Goal: Communication & Community: Share content

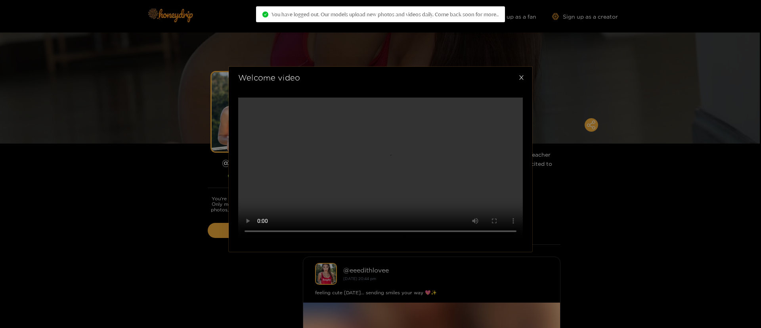
click at [519, 74] on icon "close" at bounding box center [521, 77] width 6 height 6
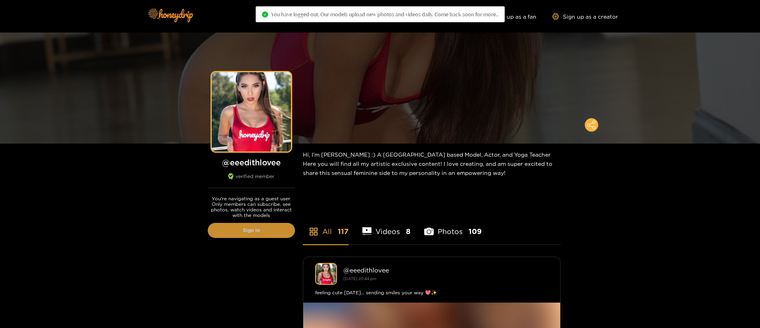
click at [271, 229] on link "Sign in" at bounding box center [251, 230] width 87 height 15
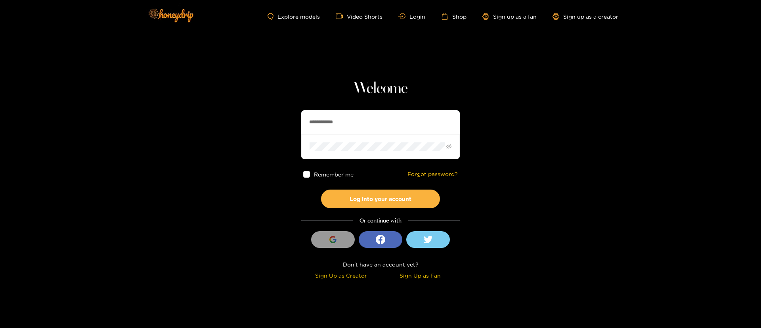
click at [333, 114] on input "**********" at bounding box center [380, 122] width 159 height 24
paste input "text"
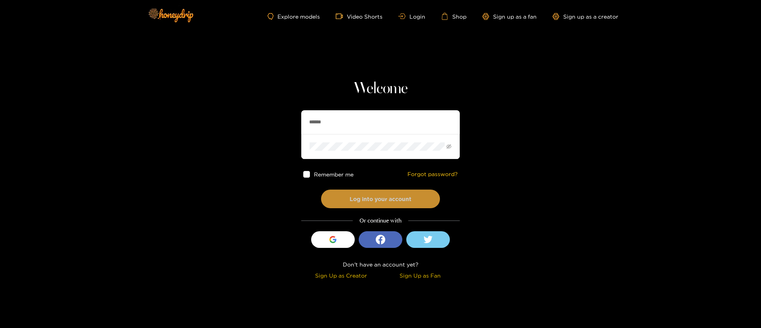
type input "******"
drag, startPoint x: 377, startPoint y: 198, endPoint x: 374, endPoint y: 166, distance: 31.5
click at [377, 200] on button "Log into your account" at bounding box center [380, 198] width 119 height 19
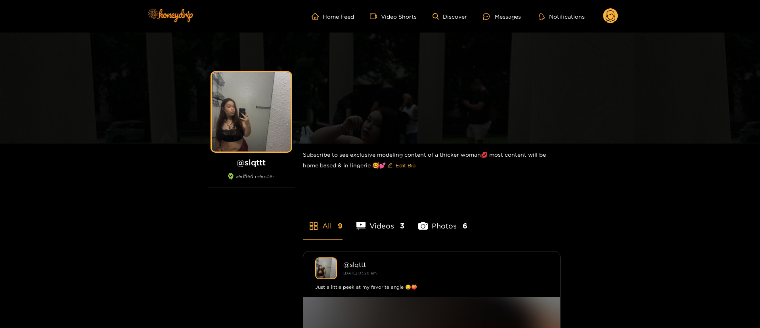
click at [612, 13] on circle at bounding box center [610, 15] width 15 height 15
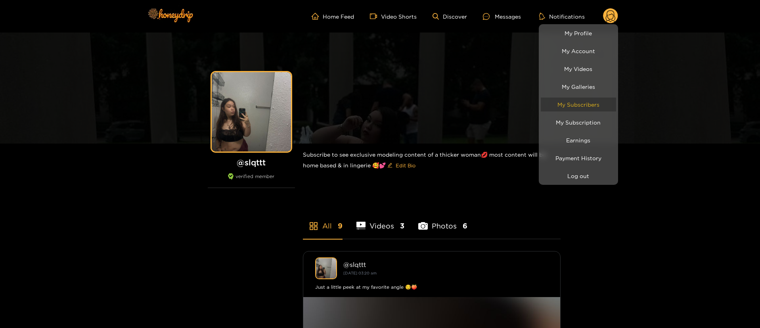
click at [597, 109] on link "My Subscribers" at bounding box center [578, 104] width 75 height 14
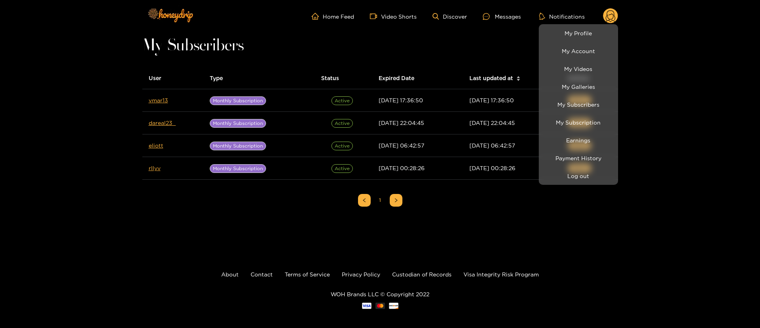
click at [68, 97] on div at bounding box center [380, 164] width 760 height 328
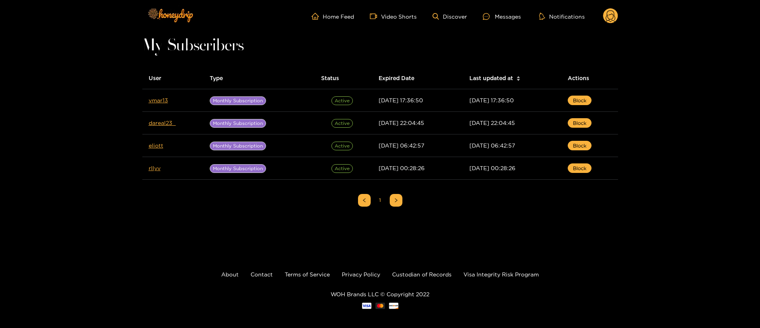
drag, startPoint x: 501, startPoint y: 13, endPoint x: 540, endPoint y: 28, distance: 41.5
click at [502, 13] on div "Messages" at bounding box center [502, 16] width 38 height 9
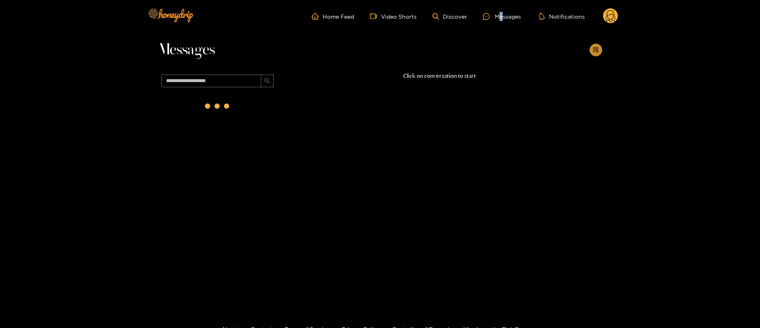
click at [594, 46] on button "button" at bounding box center [595, 50] width 13 height 13
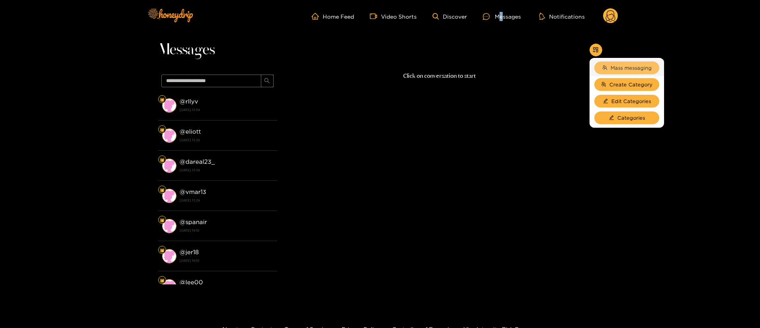
click at [611, 65] on span "Mass messaging" at bounding box center [630, 68] width 41 height 8
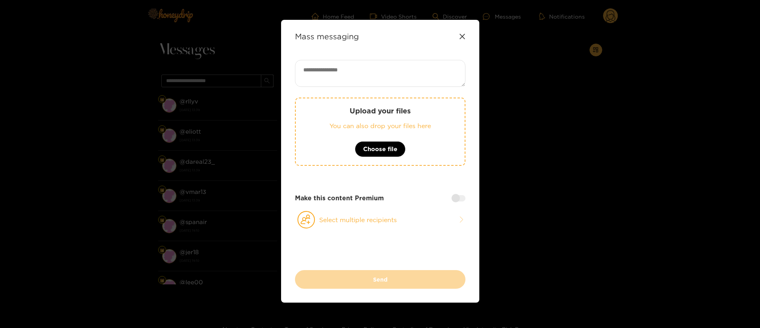
click at [376, 54] on div "Mass messaging Upload your files You can also drop your files here Choose file …" at bounding box center [380, 161] width 198 height 283
click at [376, 57] on div "Mass messaging Upload your files You can also drop your files here Choose file …" at bounding box center [380, 161] width 198 height 283
click at [376, 68] on textarea at bounding box center [380, 73] width 170 height 27
paste textarea "**********"
type textarea "**********"
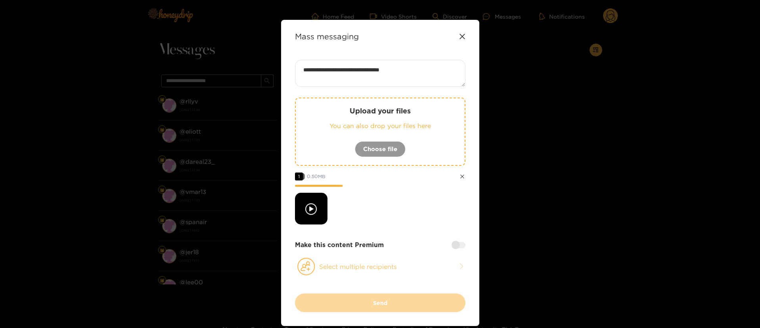
click at [333, 263] on button "Select multiple recipients" at bounding box center [380, 266] width 170 height 18
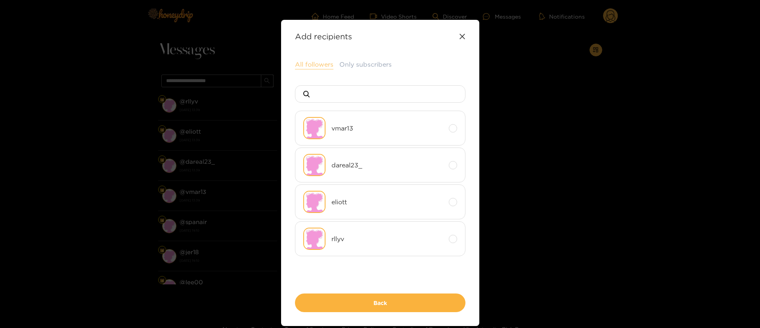
click at [313, 65] on button "All followers" at bounding box center [314, 65] width 38 height 10
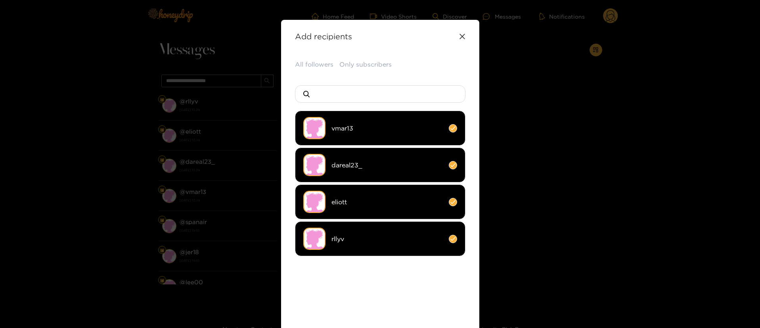
click at [394, 283] on div "All followers Only subscribers vmar13 dareal23_ eliott rllyv Back" at bounding box center [380, 205] width 170 height 291
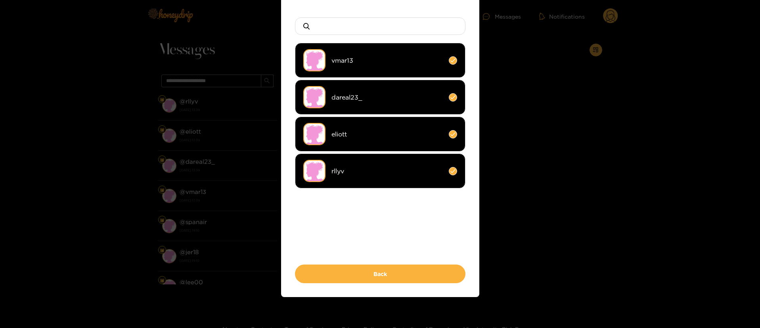
scroll to position [69, 0]
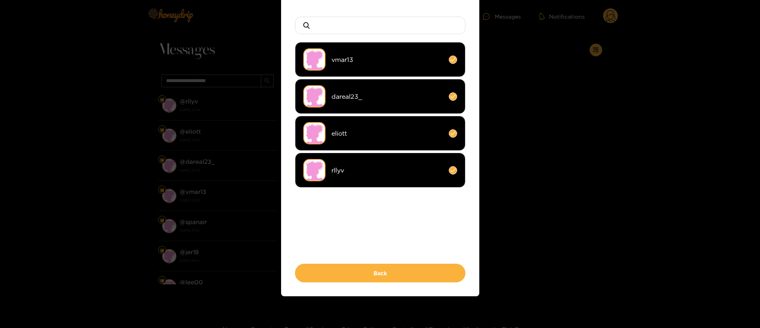
drag, startPoint x: 409, startPoint y: 257, endPoint x: 406, endPoint y: 262, distance: 5.2
click at [408, 258] on div "All followers Only subscribers vmar13 dareal23_ eliott rllyv Back" at bounding box center [380, 136] width 170 height 291
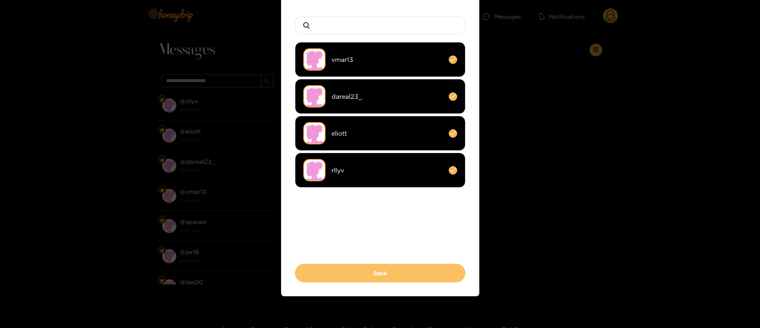
click at [400, 270] on button "Back" at bounding box center [380, 273] width 170 height 19
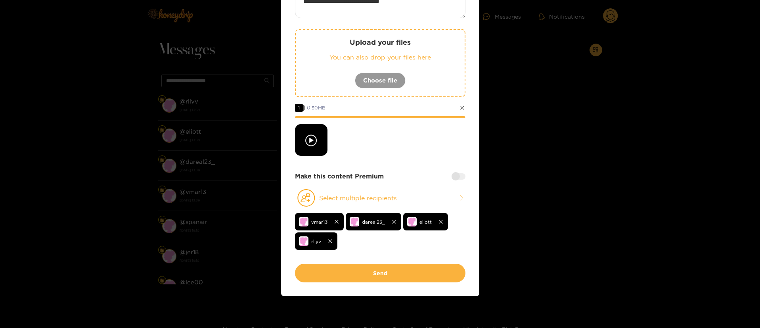
drag, startPoint x: 431, startPoint y: 172, endPoint x: 440, endPoint y: 172, distance: 8.7
click at [432, 172] on div "Make this content Premium" at bounding box center [380, 176] width 170 height 9
click at [452, 174] on div at bounding box center [458, 176] width 14 height 6
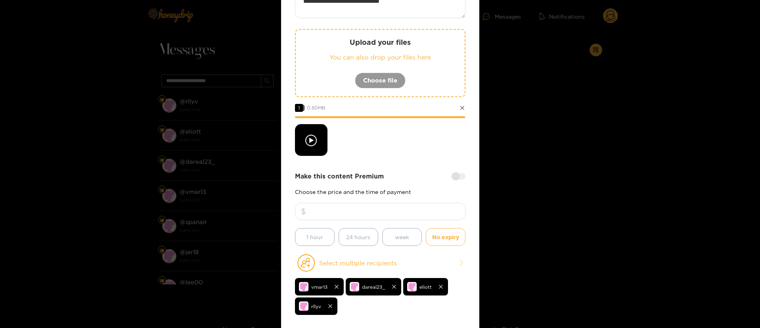
click at [401, 215] on input "number" at bounding box center [380, 210] width 170 height 17
click at [402, 214] on input "number" at bounding box center [380, 210] width 170 height 17
type input "**"
click at [368, 153] on div at bounding box center [380, 140] width 170 height 32
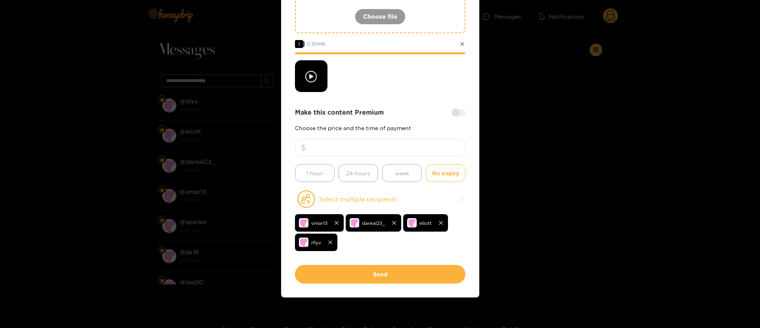
scroll to position [134, 0]
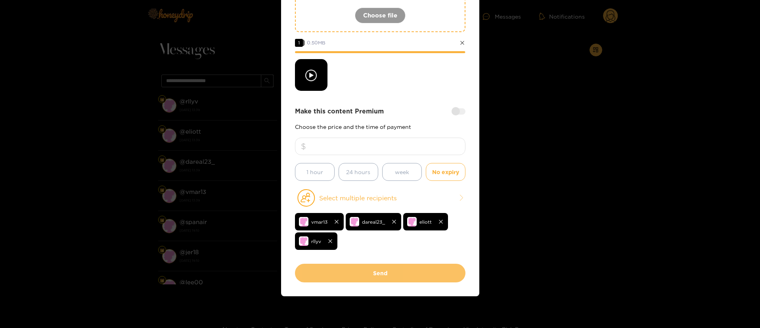
click at [379, 272] on button "Send" at bounding box center [380, 273] width 170 height 19
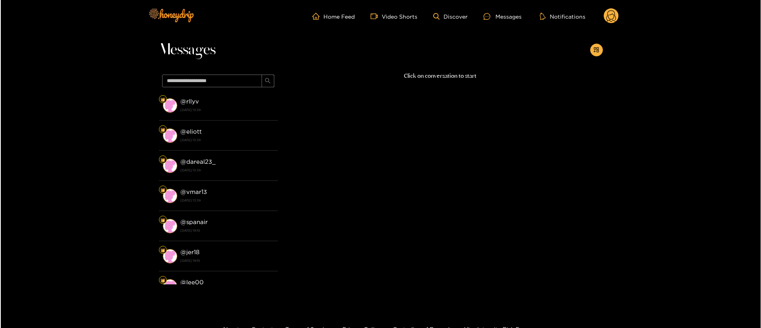
scroll to position [48, 0]
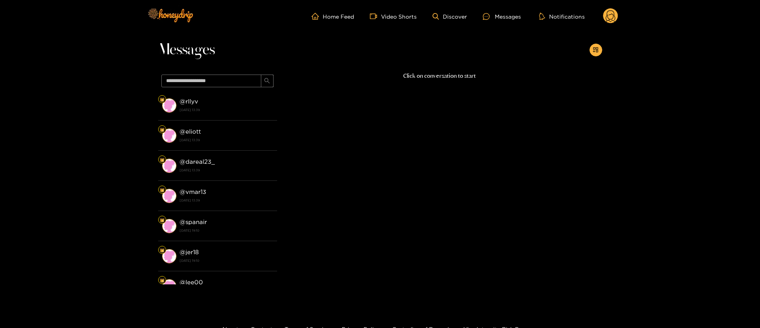
click at [612, 13] on circle at bounding box center [610, 15] width 15 height 15
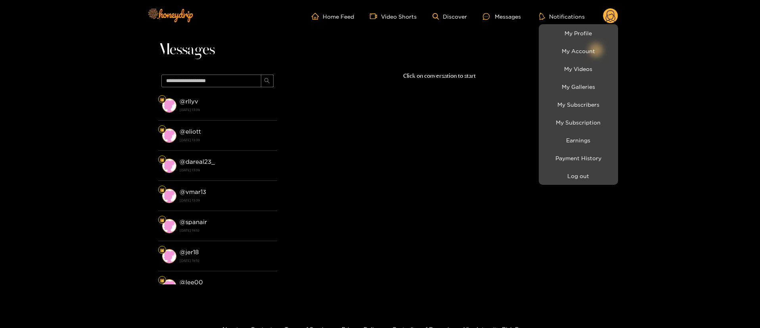
click at [503, 13] on div at bounding box center [380, 164] width 760 height 328
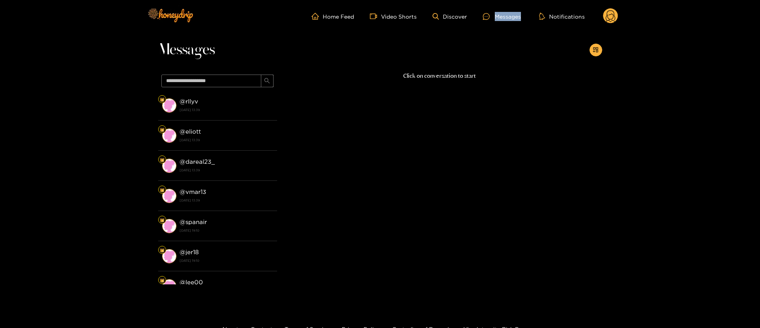
click at [503, 13] on div "Messages" at bounding box center [502, 16] width 38 height 9
click at [608, 15] on circle at bounding box center [610, 15] width 15 height 15
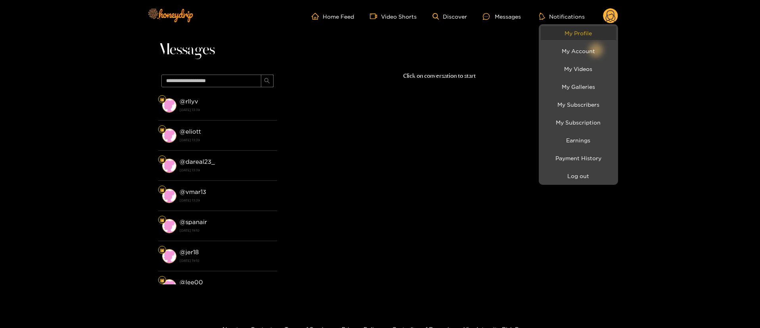
click at [582, 34] on link "My Profile" at bounding box center [578, 33] width 75 height 14
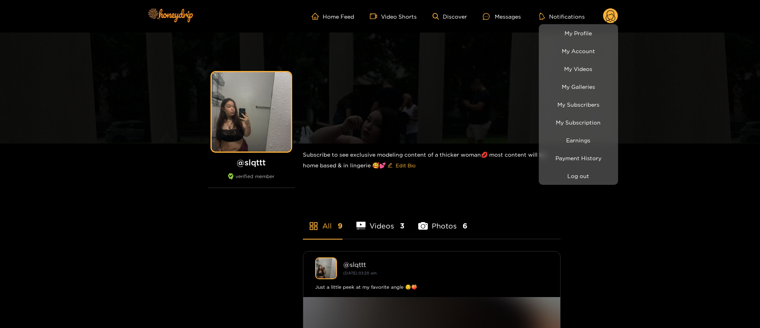
click at [506, 15] on div at bounding box center [380, 164] width 760 height 328
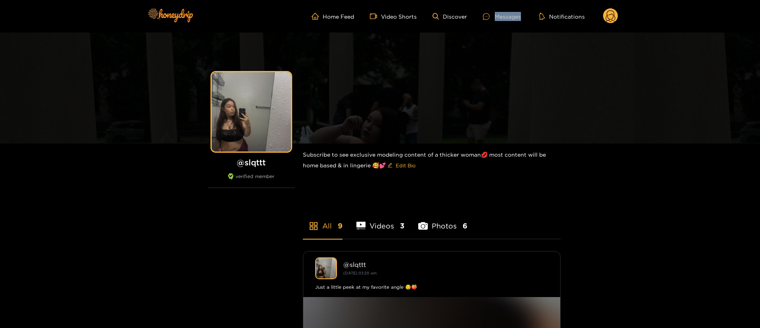
click at [506, 15] on div "Messages" at bounding box center [502, 16] width 38 height 9
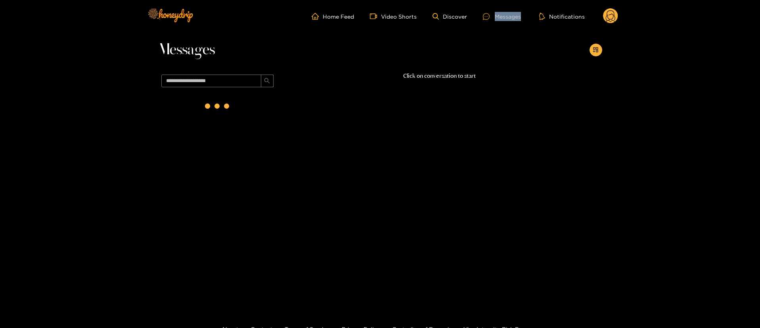
click at [507, 14] on div "Messages" at bounding box center [502, 16] width 38 height 9
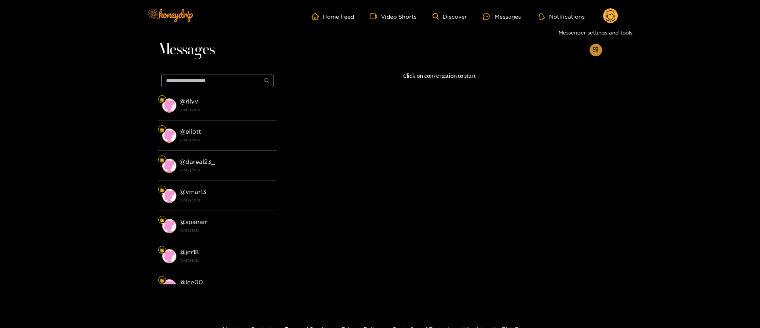
click at [596, 53] on button "button" at bounding box center [595, 50] width 13 height 13
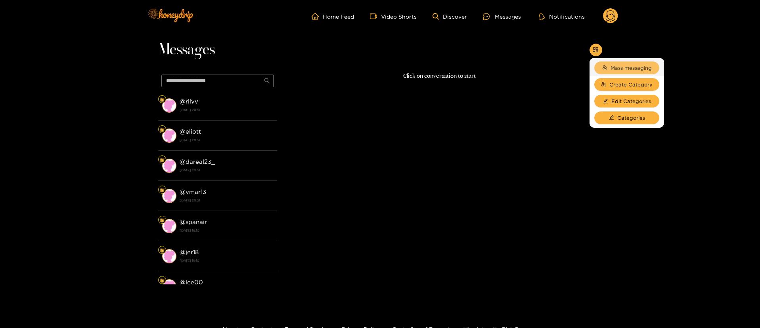
drag, startPoint x: 624, startPoint y: 66, endPoint x: 633, endPoint y: 64, distance: 9.3
click at [633, 64] on span "Mass messaging" at bounding box center [630, 68] width 41 height 8
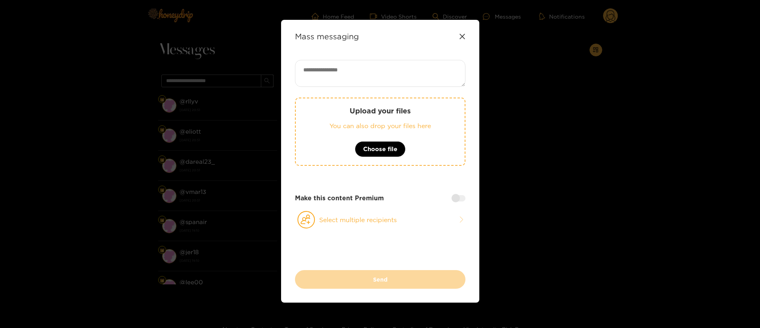
click at [454, 36] on div "Mass messaging" at bounding box center [380, 36] width 170 height 9
click at [459, 36] on icon at bounding box center [462, 36] width 6 height 6
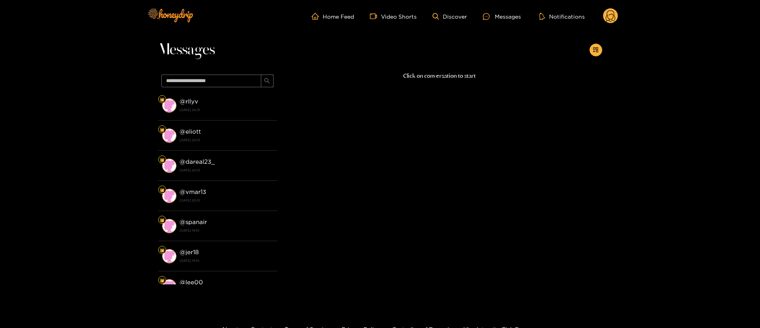
click at [613, 10] on circle at bounding box center [610, 15] width 15 height 15
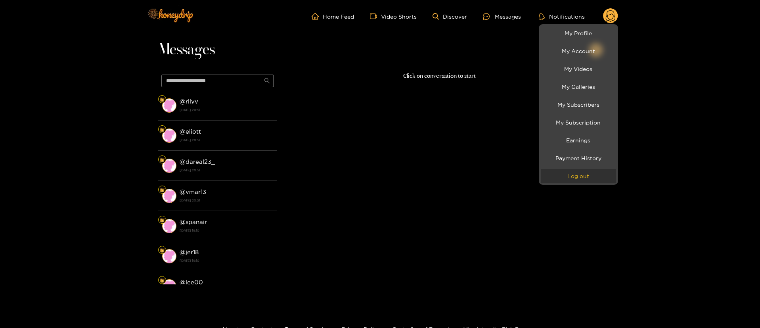
click at [588, 178] on button "Log out" at bounding box center [578, 176] width 75 height 14
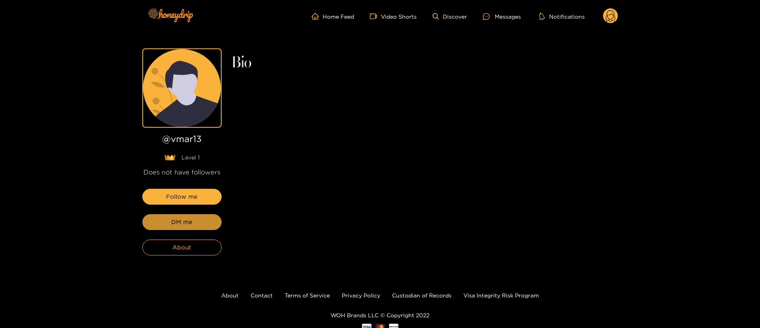
click at [191, 229] on button "DM me" at bounding box center [181, 222] width 79 height 16
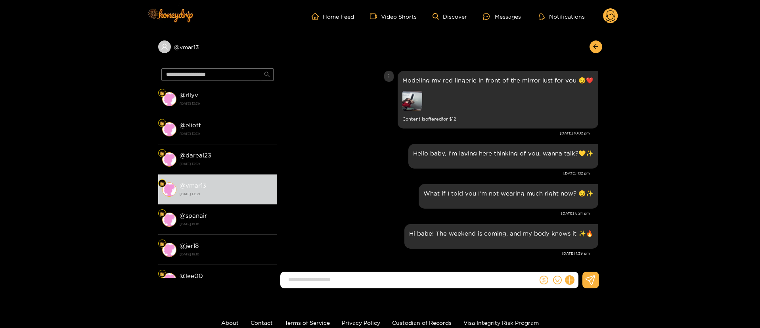
click at [363, 128] on div "Modeling my red lingerie in front of the mirror just for you 😏❤️ Content is off…" at bounding box center [439, 99] width 317 height 61
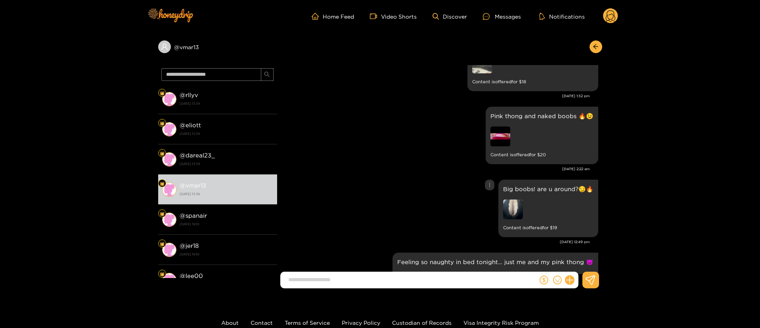
scroll to position [500, 0]
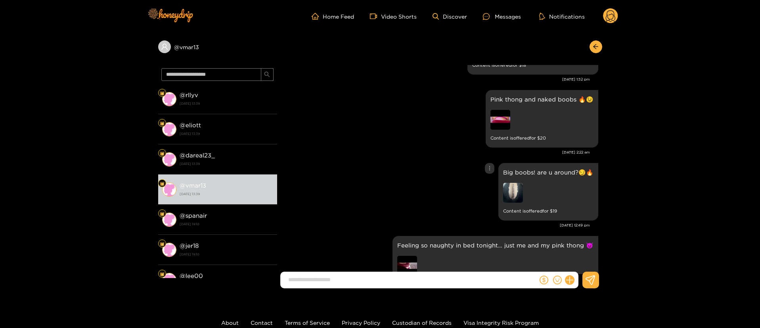
click at [491, 162] on div "Big boobs! are u around?😏🔥 Content is offered for $ 19" at bounding box center [439, 191] width 317 height 61
click at [487, 170] on icon "more" at bounding box center [490, 168] width 6 height 6
click at [486, 185] on div "Unsend" at bounding box center [487, 185] width 19 height 8
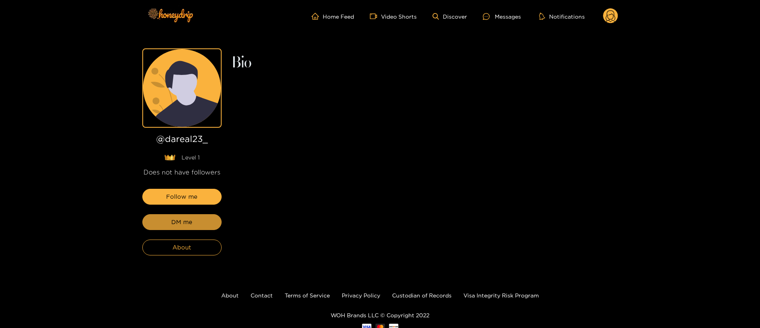
click at [194, 216] on button "DM me" at bounding box center [181, 222] width 79 height 16
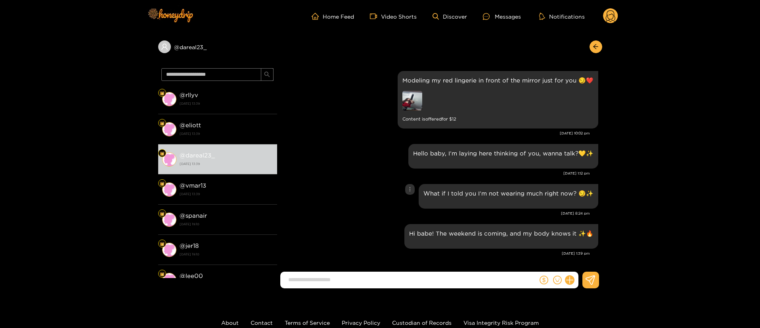
click at [372, 188] on div "What if I told you I’m not wearing much right now? 😏✨" at bounding box center [439, 196] width 317 height 29
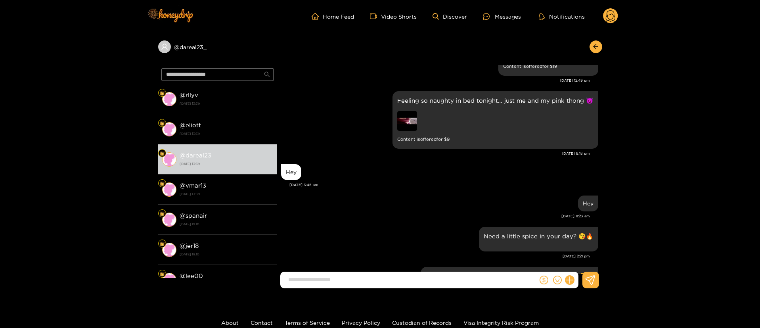
scroll to position [1209, 0]
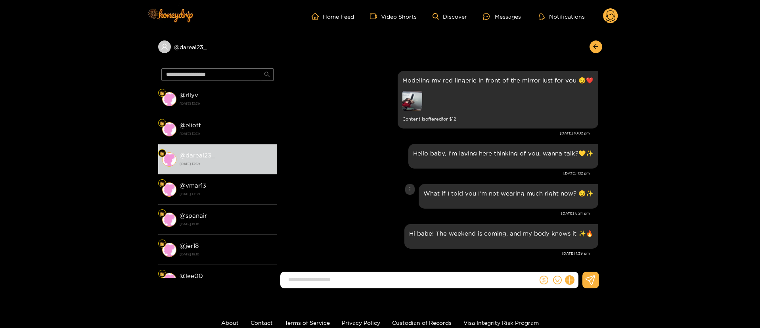
click at [371, 187] on div "What if I told you I’m not wearing much right now? 😏✨" at bounding box center [439, 196] width 317 height 29
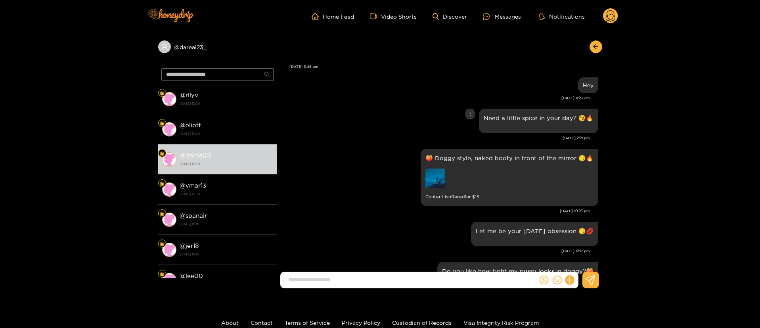
scroll to position [139, 0]
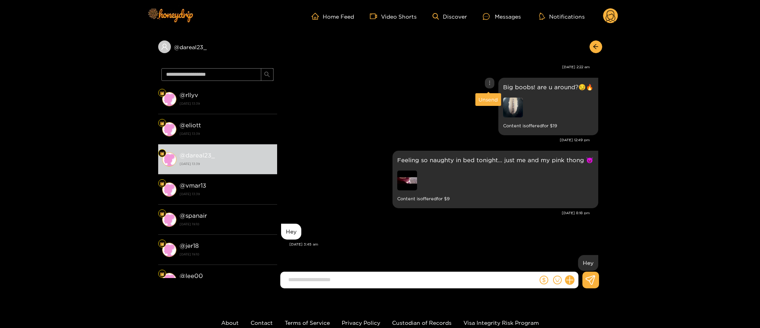
click at [488, 84] on icon "more" at bounding box center [490, 83] width 6 height 6
click at [485, 99] on div "Unsend" at bounding box center [487, 100] width 19 height 8
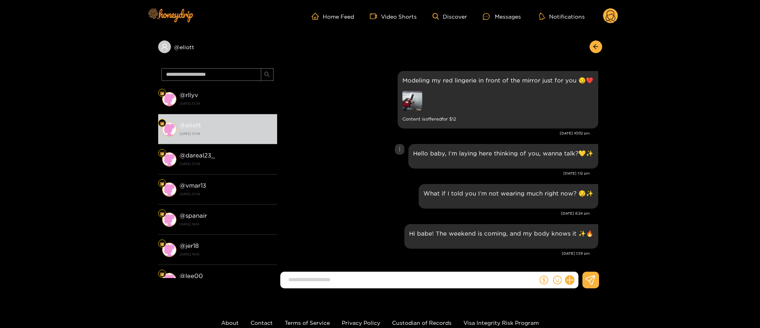
click at [367, 154] on div "Hello baby, I’m laying here thinking of you, wanna talk?💛✨" at bounding box center [439, 156] width 317 height 29
click at [361, 136] on div "[DATE] 10:02 pm" at bounding box center [435, 133] width 309 height 6
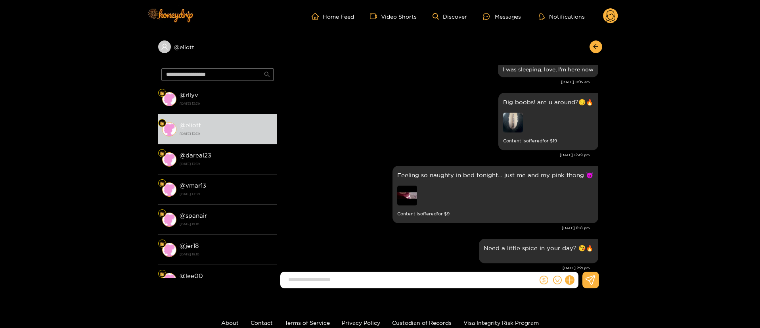
scroll to position [38, 0]
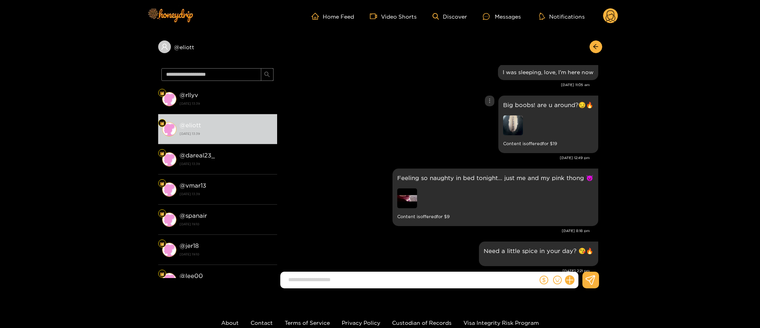
click at [503, 120] on img at bounding box center [513, 125] width 20 height 20
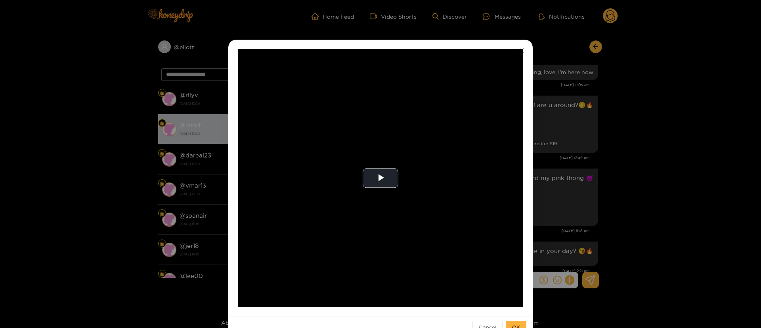
click at [564, 139] on div "**********" at bounding box center [380, 164] width 761 height 328
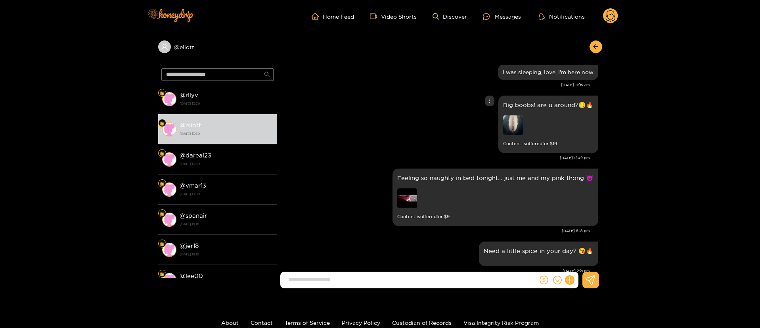
click at [401, 106] on div "Big boobs! are u around?😏🔥 Content is offered for $ 19" at bounding box center [439, 124] width 317 height 61
click at [489, 102] on icon "more" at bounding box center [490, 101] width 6 height 6
click at [493, 113] on div "Unsend" at bounding box center [488, 117] width 26 height 13
click at [491, 116] on div "Unsend" at bounding box center [487, 117] width 19 height 8
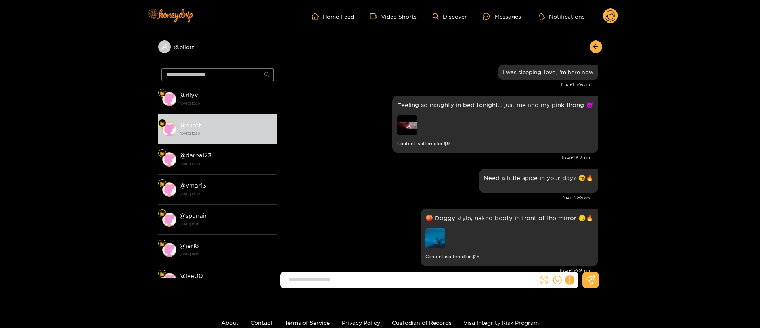
scroll to position [1094, 0]
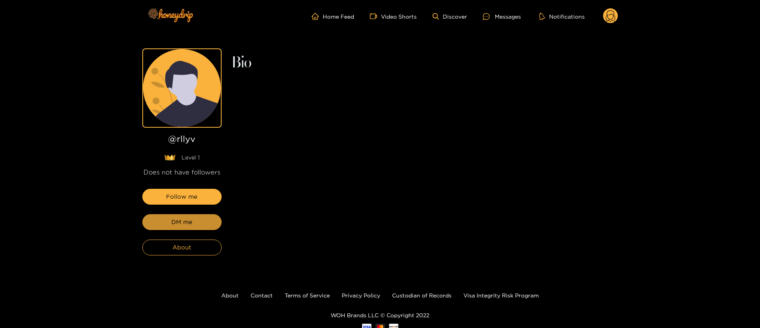
click at [193, 218] on button "DM me" at bounding box center [181, 222] width 79 height 16
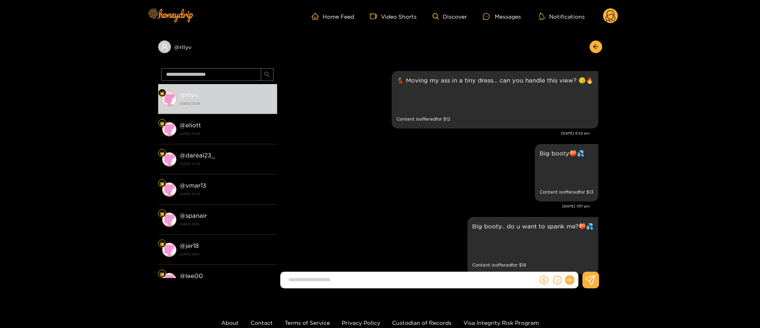
scroll to position [1257, 0]
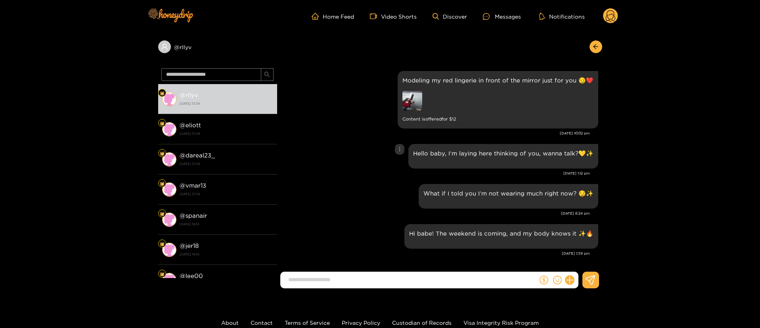
click at [357, 153] on div "Hello baby, I’m laying here thinking of you, wanna talk?💛✨" at bounding box center [439, 156] width 317 height 29
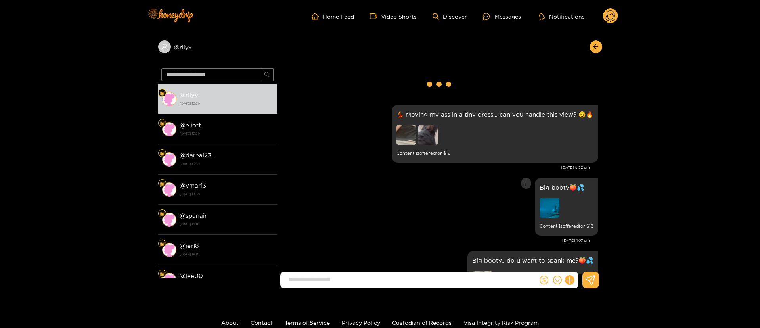
scroll to position [0, 0]
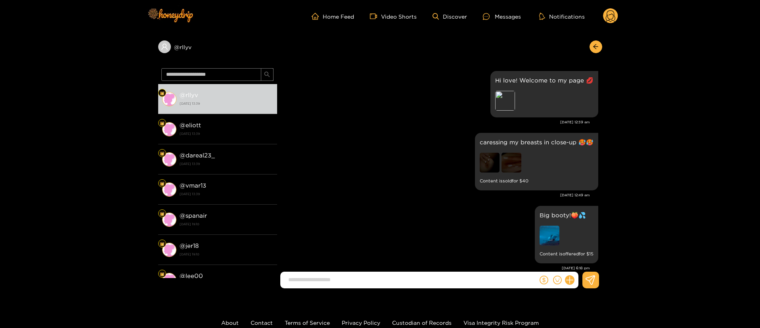
click at [365, 161] on div "caressing my breasts in close-up 🥵🥵 Content is sold for $ 40" at bounding box center [439, 161] width 317 height 61
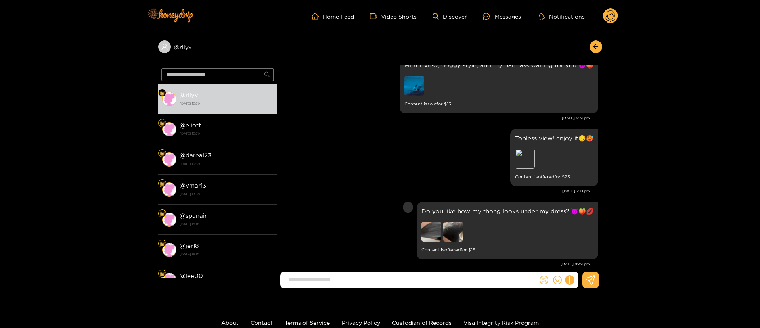
scroll to position [238, 0]
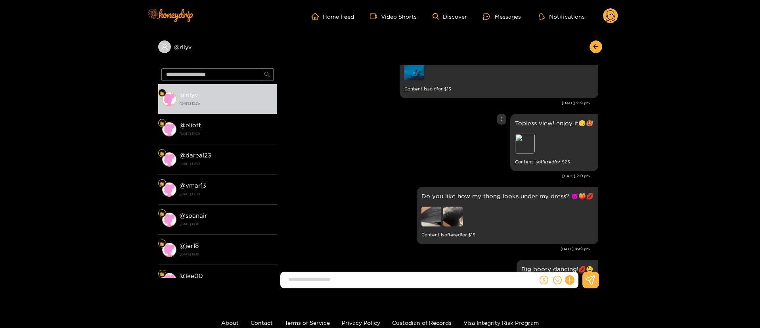
click at [320, 129] on div "Topless view! enjoy it😏🥵 Preview Content is offered for $ 25" at bounding box center [439, 142] width 317 height 61
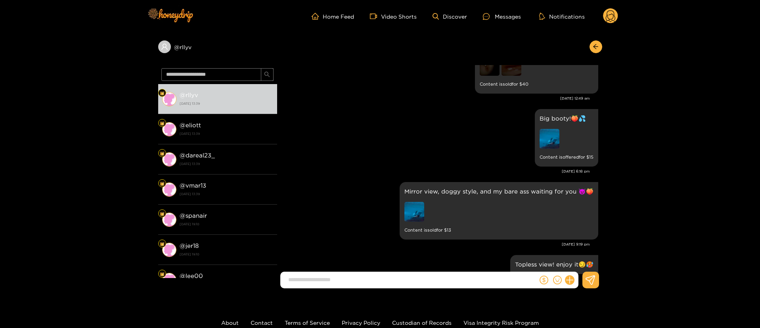
scroll to position [178, 0]
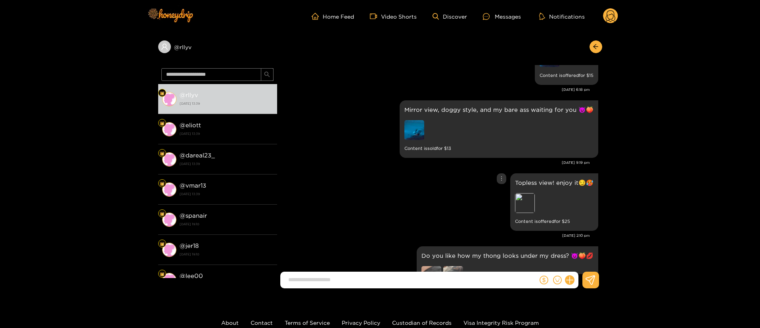
click at [399, 202] on div "Topless view! enjoy it😏🥵 Preview Content is offered for $ 25" at bounding box center [439, 201] width 317 height 61
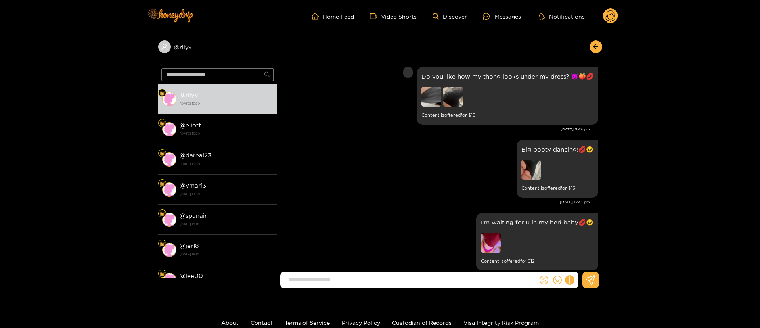
scroll to position [416, 0]
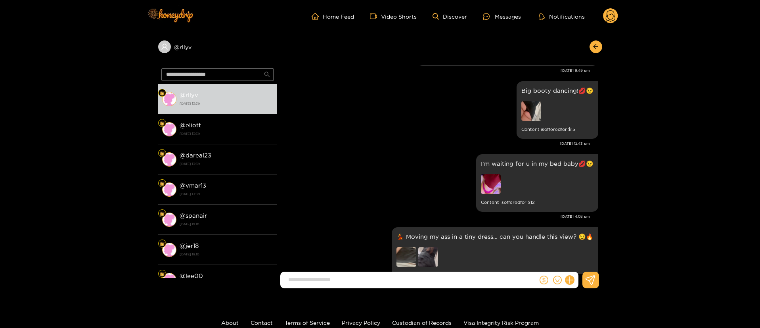
click at [356, 149] on div "Big booty dancing!💋😉 Content is offered for $ 15 [DATE] 12:43 pm" at bounding box center [439, 115] width 317 height 73
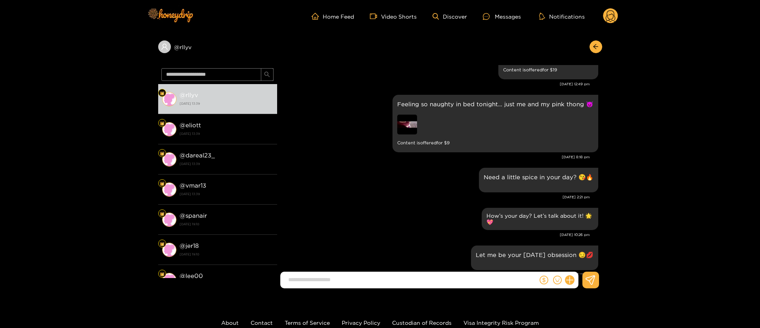
scroll to position [832, 0]
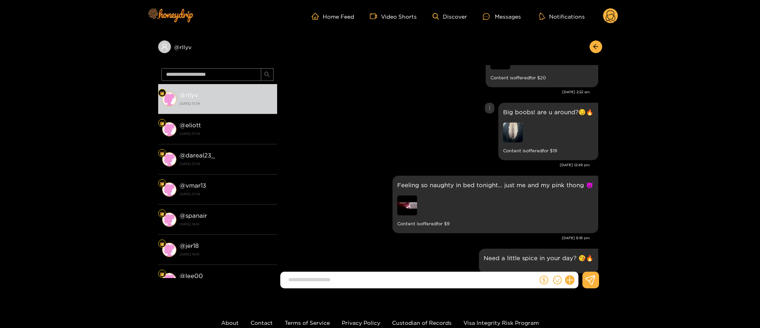
click at [490, 109] on icon "more" at bounding box center [490, 108] width 6 height 6
click at [489, 125] on div "Unsend" at bounding box center [487, 124] width 19 height 8
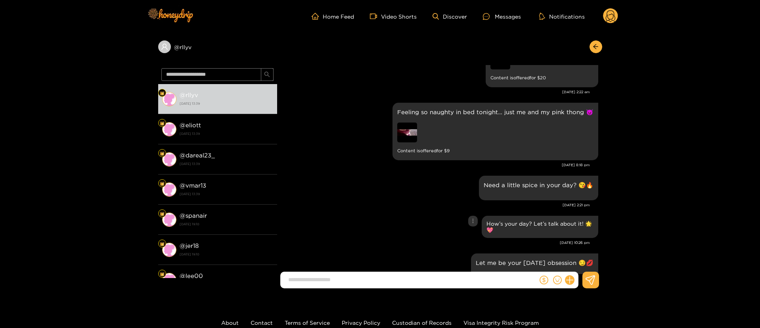
click at [399, 224] on div "How’s your day? Let’s talk about it! 🌟💖" at bounding box center [439, 227] width 317 height 26
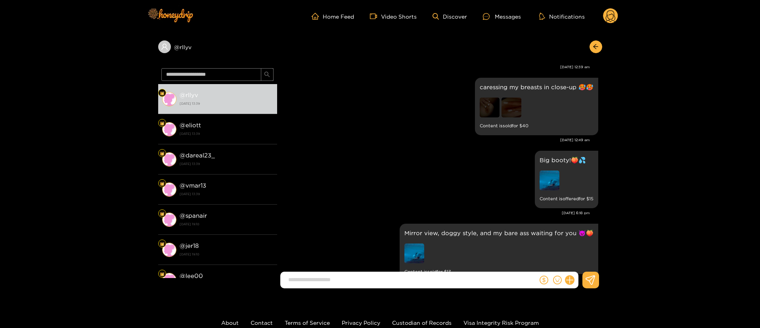
scroll to position [0, 0]
